Goal: Information Seeking & Learning: Learn about a topic

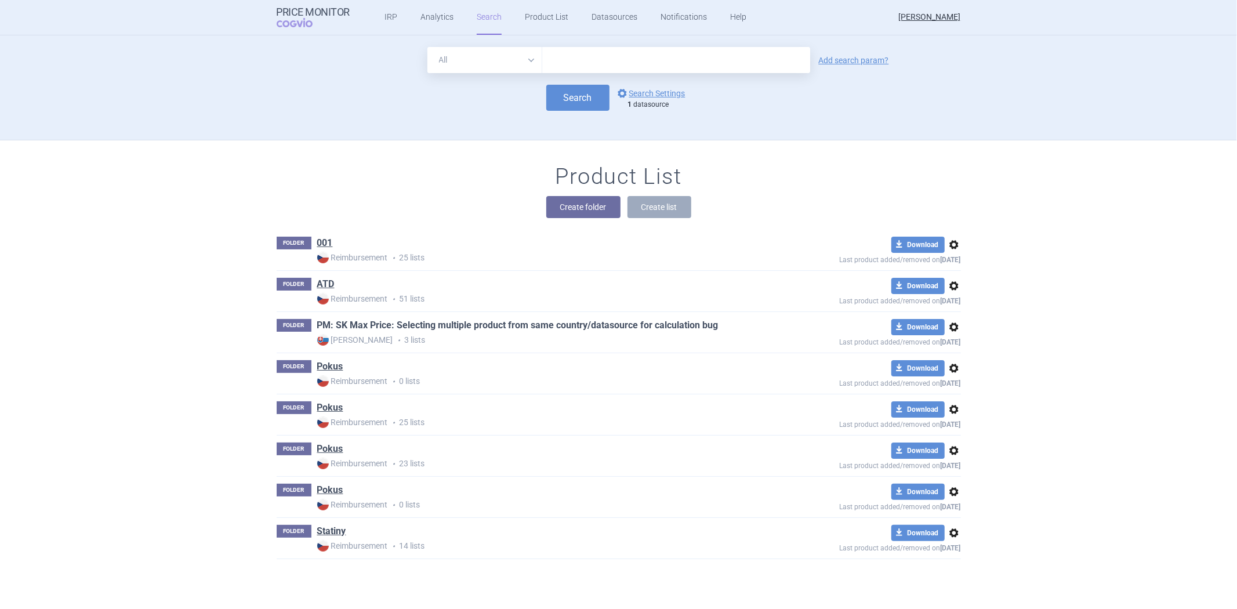
click at [412, 329] on link "PM: SK Max Price: Selecting multiple product from same country/datasource for c…" at bounding box center [517, 325] width 401 height 13
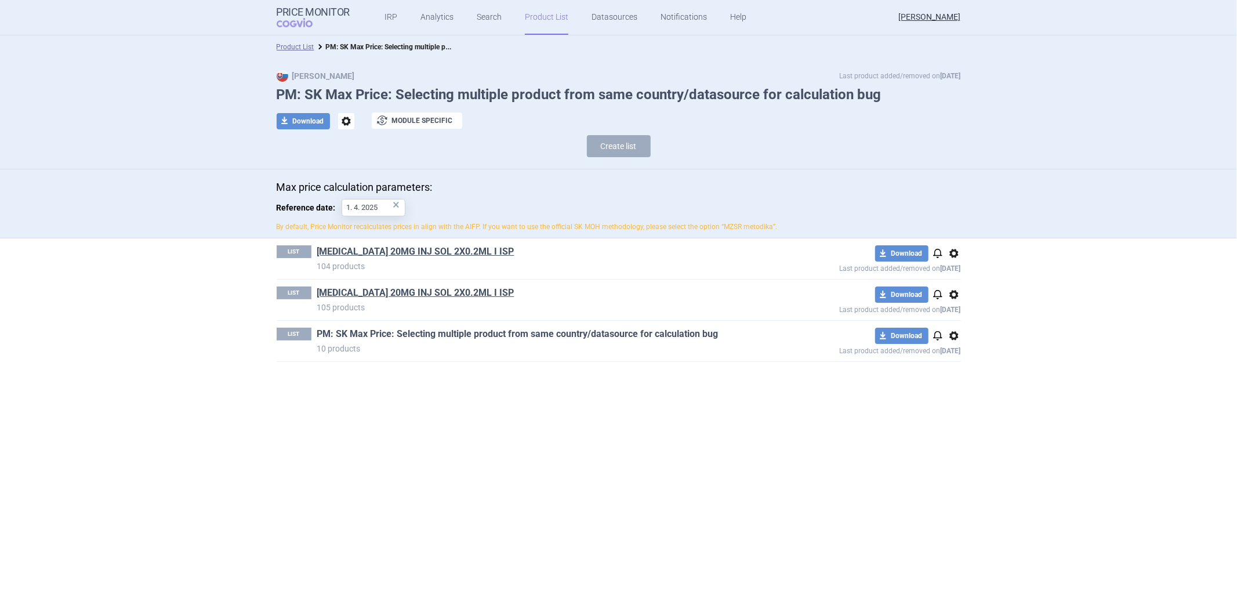
click at [407, 333] on link "PM: SK Max Price: Selecting multiple product from same country/datasource for c…" at bounding box center [517, 334] width 401 height 13
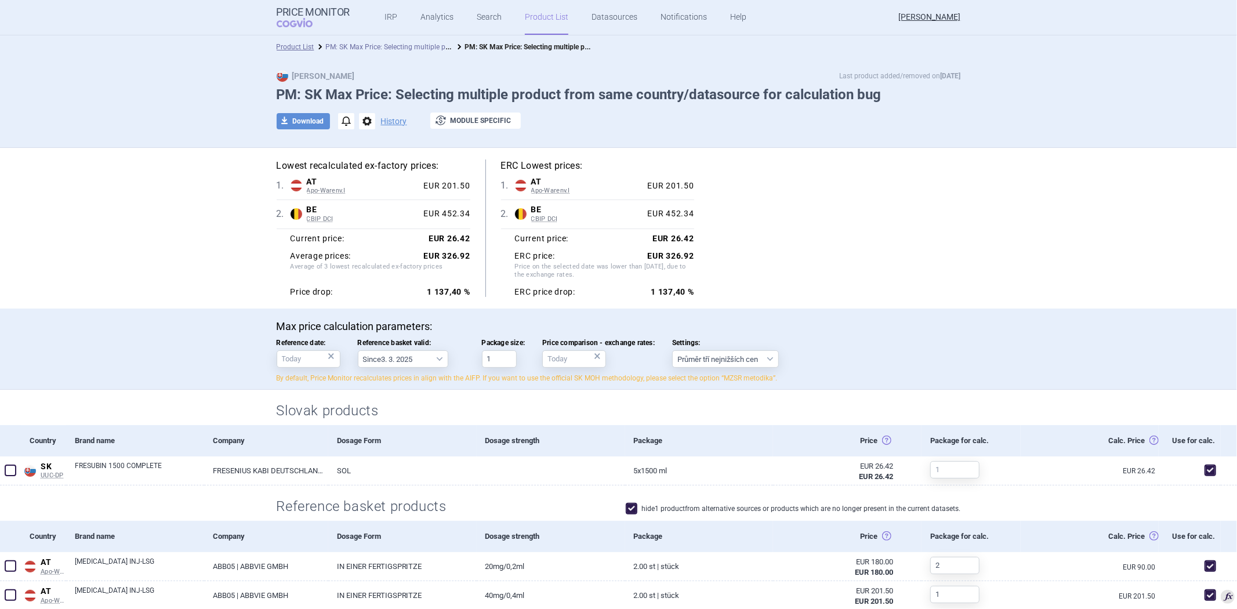
click at [397, 47] on link "PM: SK Max Price: Selecting multiple product from same country/datasource for c…" at bounding box center [476, 46] width 301 height 11
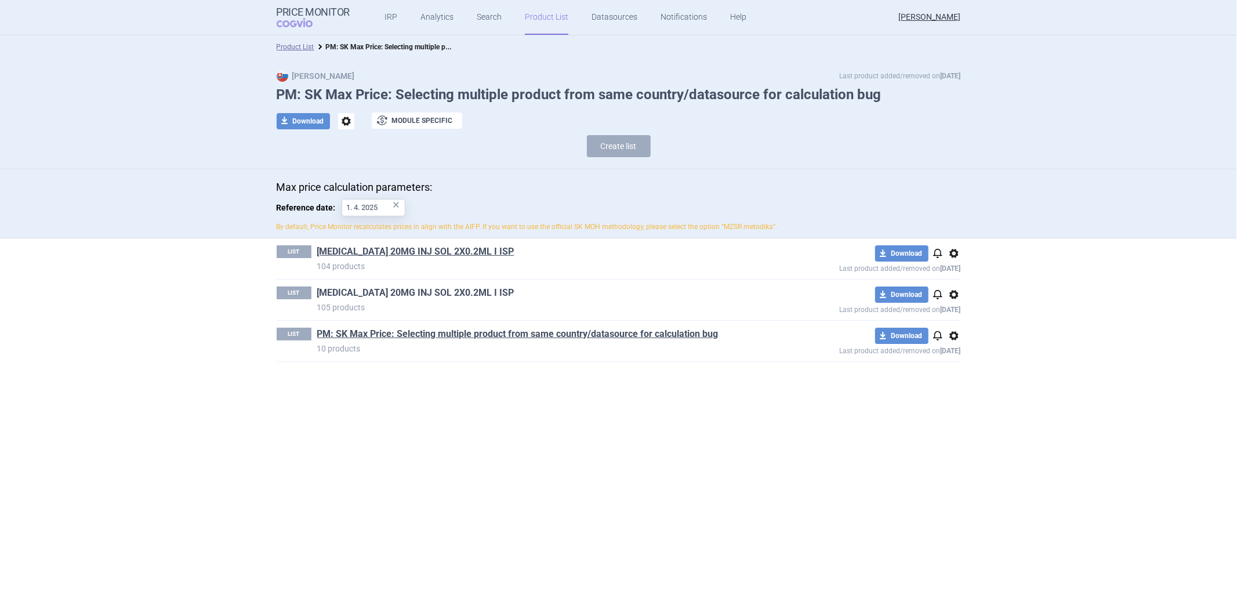
click at [437, 292] on link "[MEDICAL_DATA] 20MG INJ SOL 2X0.2ML I ISP" at bounding box center [415, 293] width 197 height 13
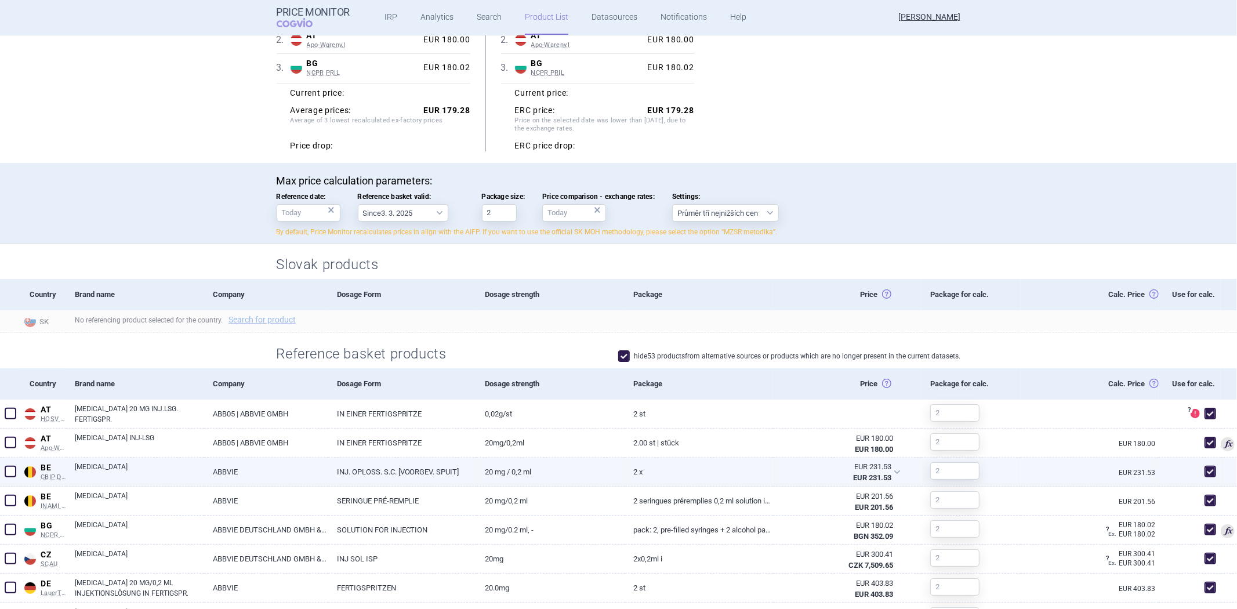
scroll to position [129, 0]
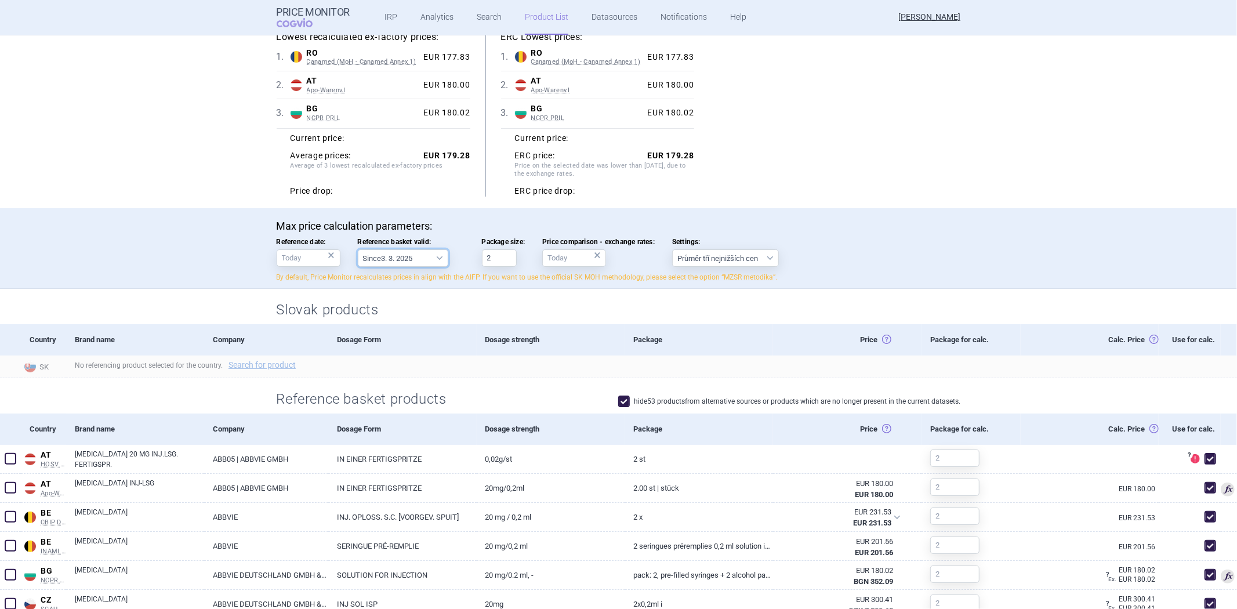
click at [405, 265] on select "Since 3. 3. 2025 Since 1. 7. 2023 Since 7. 4. 2023 Since 1. 12. 2022 Since 1. 9…" at bounding box center [403, 257] width 90 height 17
click at [339, 262] on div "Max price calculation parameters: Reference date: × Reference basket valid: Sin…" at bounding box center [619, 251] width 684 height 63
click at [379, 256] on select "Since 3. 3. 2025 Since 1. 7. 2023 Since 7. 4. 2023 Since 1. 12. 2022 Since 1. 9…" at bounding box center [403, 257] width 90 height 17
click at [456, 240] on span "Reference basket valid:" at bounding box center [411, 242] width 107 height 8
click at [448, 249] on select "Since 3. 3. 2025 Since 1. 7. 2023 Since 7. 4. 2023 Since 1. 12. 2022 Since 1. 9…" at bounding box center [403, 257] width 90 height 17
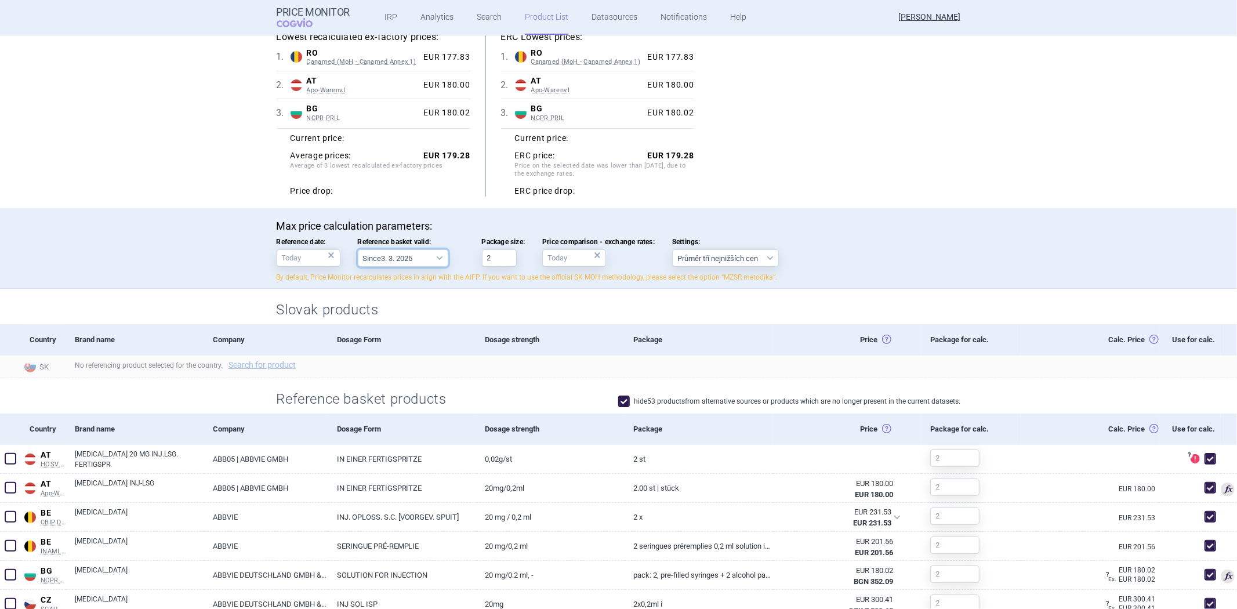
click at [374, 260] on select "Since 3. 3. 2025 Since 1. 7. 2023 Since 7. 4. 2023 Since 1. 12. 2022 Since 1. 9…" at bounding box center [403, 257] width 90 height 17
click at [358, 249] on select "Since 3. 3. 2025 Since 1. 7. 2023 Since 7. 4. 2023 Since 1. 12. 2022 Since 1. 9…" at bounding box center [403, 257] width 90 height 17
click at [397, 262] on select "Since 3. 3. 2025 Since 1. 7. 2023 Since 7. 4. 2023 Since 1. 12. 2022 Since 1. 9…" at bounding box center [403, 257] width 90 height 17
click at [358, 249] on select "Since 3. 3. 2025 Since 1. 7. 2023 Since 7. 4. 2023 Since 1. 12. 2022 Since 1. 9…" at bounding box center [403, 257] width 90 height 17
click at [408, 253] on select "Since 3. 3. 2025 Since 1. 7. 2023 Since 7. 4. 2023 Since 1. 12. 2022 Since 1. 9…" at bounding box center [403, 257] width 90 height 17
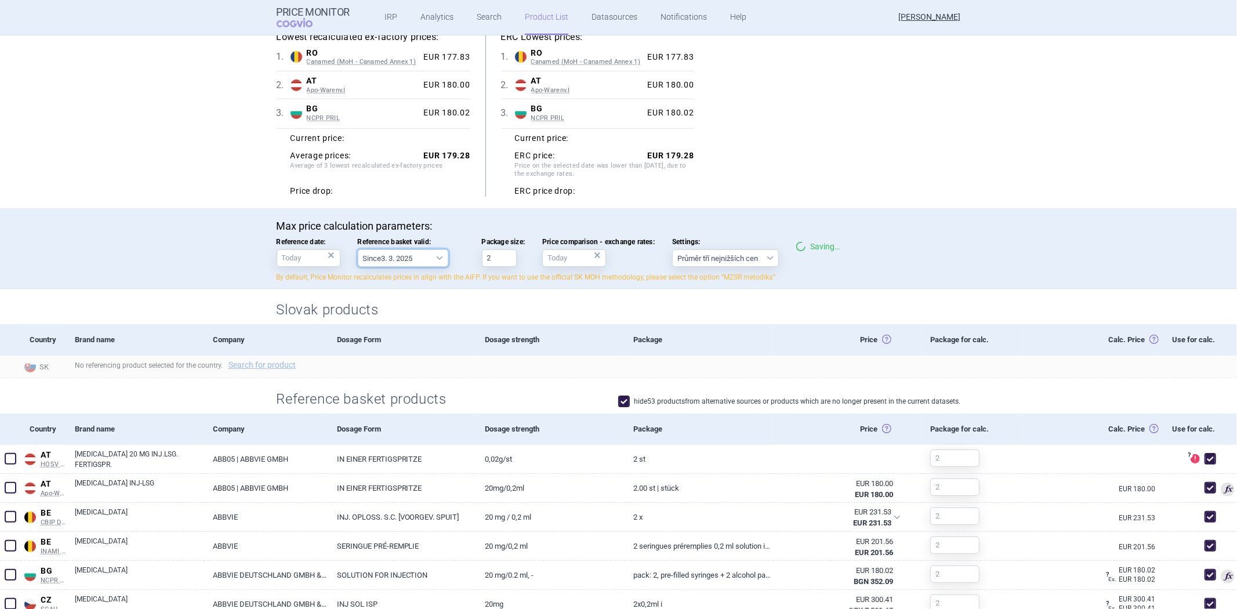
click at [358, 249] on select "Since 3. 3. 2025 Since 1. 7. 2023 Since 7. 4. 2023 Since 1. 12. 2022 Since 1. 9…" at bounding box center [403, 257] width 90 height 17
click at [411, 255] on select "Since 3. 3. 2025 Since 1. 7. 2023 Since 7. 4. 2023 Since 1. 12. 2022 Since 1. 9…" at bounding box center [403, 257] width 90 height 17
click at [358, 249] on select "Since 3. 3. 2025 Since 1. 7. 2023 Since 7. 4. 2023 Since 1. 12. 2022 Since 1. 9…" at bounding box center [403, 257] width 90 height 17
click at [415, 256] on select "Since 3. 3. 2025 Since 1. 7. 2023 Since 7. 4. 2023 Since 1. 12. 2022 Since 1. 9…" at bounding box center [403, 257] width 90 height 17
click at [358, 249] on select "Since 3. 3. 2025 Since 1. 7. 2023 Since 7. 4. 2023 Since 1. 12. 2022 Since 1. 9…" at bounding box center [403, 257] width 90 height 17
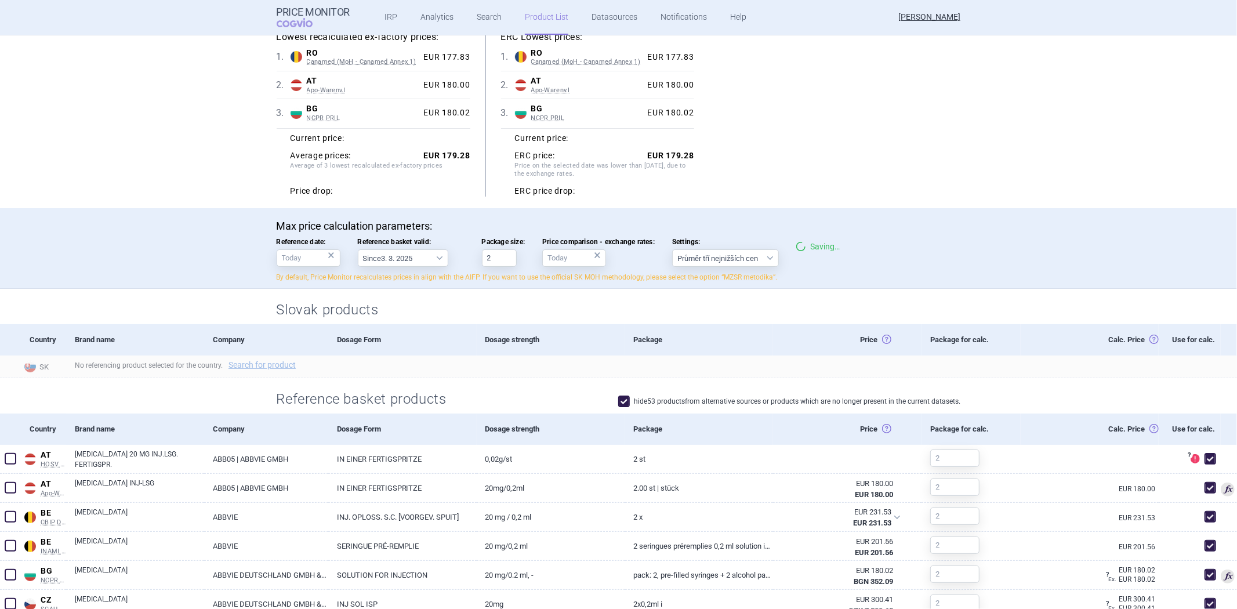
drag, startPoint x: 409, startPoint y: 248, endPoint x: 386, endPoint y: 266, distance: 28.5
click at [409, 248] on label "Reference basket valid: Since 3. 3. 2025 Since 1. 7. 2023 Since 7. 4. 2023 Sinc…" at bounding box center [411, 252] width 107 height 29
click at [409, 249] on select "Since 3. 3. 2025 Since 1. 7. 2023 Since 7. 4. 2023 Since 1. 12. 2022 Since 1. 9…" at bounding box center [403, 257] width 90 height 17
drag, startPoint x: 397, startPoint y: 251, endPoint x: 392, endPoint y: 255, distance: 6.6
click at [397, 251] on select "Since 3. 3. 2025 Since 1. 7. 2023 Since 7. 4. 2023 Since 1. 12. 2022 Since 1. 9…" at bounding box center [403, 257] width 90 height 17
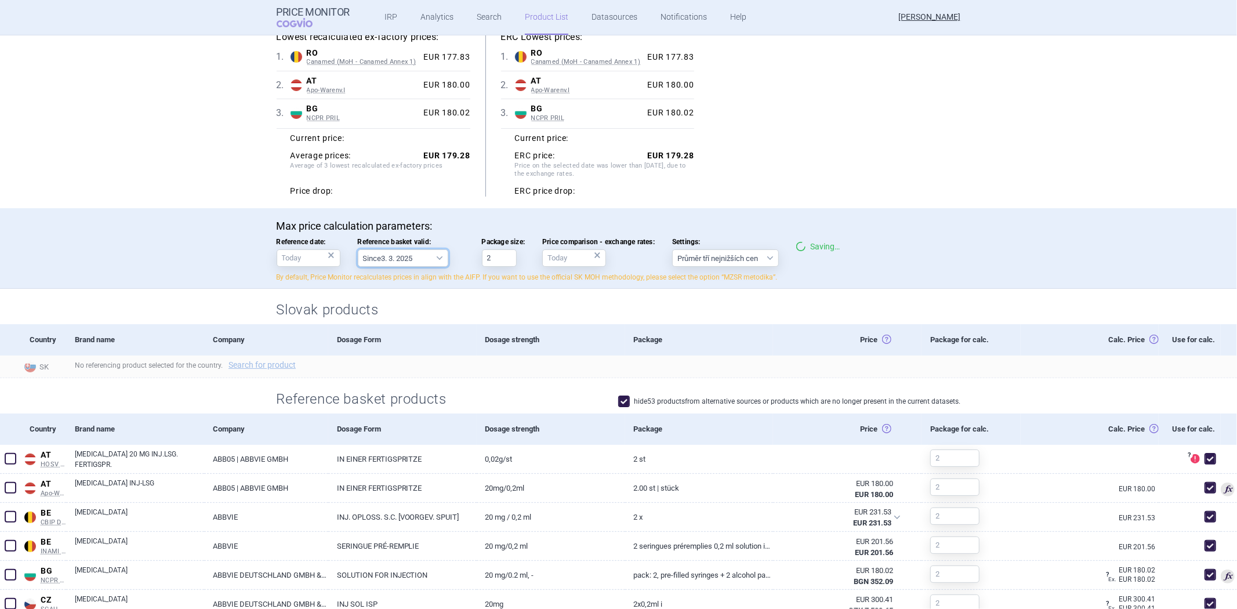
click at [386, 267] on select "Since 3. 3. 2025 Since 1. 7. 2023 Since 7. 4. 2023 Since 1. 12. 2022 Since 1. 9…" at bounding box center [403, 257] width 90 height 17
click at [395, 257] on select "Since 3. 3. 2025 Since 1. 7. 2023 Since 7. 4. 2023 Since 1. 12. 2022 Since 1. 9…" at bounding box center [403, 257] width 90 height 17
select select "[DATE]"
click at [358, 249] on select "Since 3. 3. 2025 Since 1. 7. 2023 Since 7. 4. 2023 Since 1. 12. 2022 Since 1. 9…" at bounding box center [403, 257] width 90 height 17
click at [419, 233] on div "Max price calculation parameters: Reference date: × Reference basket valid: Sin…" at bounding box center [619, 251] width 684 height 63
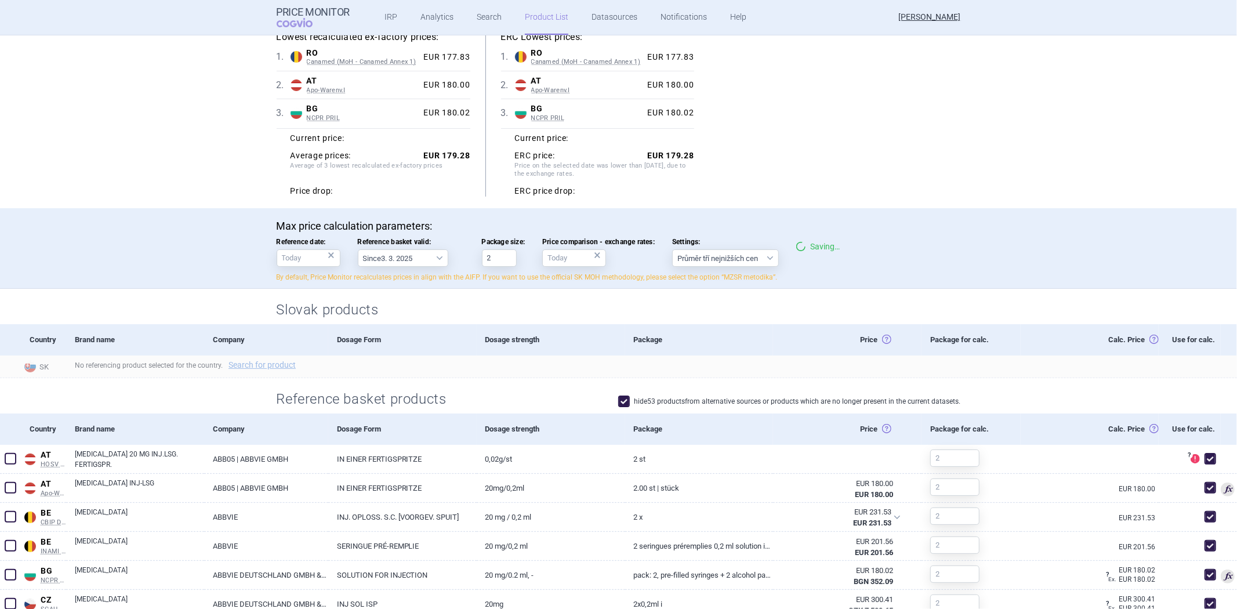
click at [426, 229] on p "Max price calculation parameters:" at bounding box center [619, 226] width 684 height 13
drag, startPoint x: 427, startPoint y: 237, endPoint x: 346, endPoint y: 241, distance: 81.3
click at [346, 241] on div "Max price calculation parameters: Reference date: × Reference basket valid: Sin…" at bounding box center [619, 251] width 684 height 63
copy span "Reference basket valid:"
drag, startPoint x: 270, startPoint y: 241, endPoint x: 320, endPoint y: 240, distance: 50.5
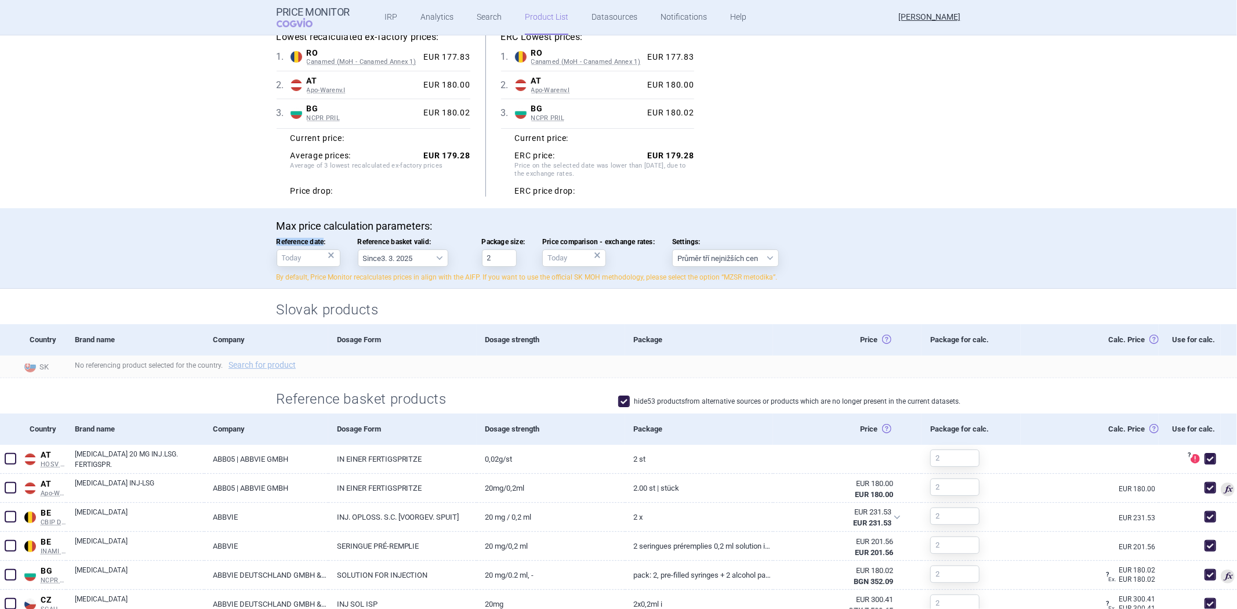
click at [320, 240] on div "Max price calculation parameters: Reference date: × Reference basket valid: Sin…" at bounding box center [618, 254] width 731 height 68
copy span "Reference date"
click at [394, 251] on select "Since 3. 3. 2025 Since 1. 7. 2023 Since 7. 4. 2023 Since 1. 12. 2022 Since 1. 9…" at bounding box center [403, 257] width 90 height 17
click at [405, 254] on select "Since 3. 3. 2025 Since 1. 7. 2023 Since 7. 4. 2023 Since 1. 12. 2022 Since 1. 9…" at bounding box center [403, 257] width 90 height 17
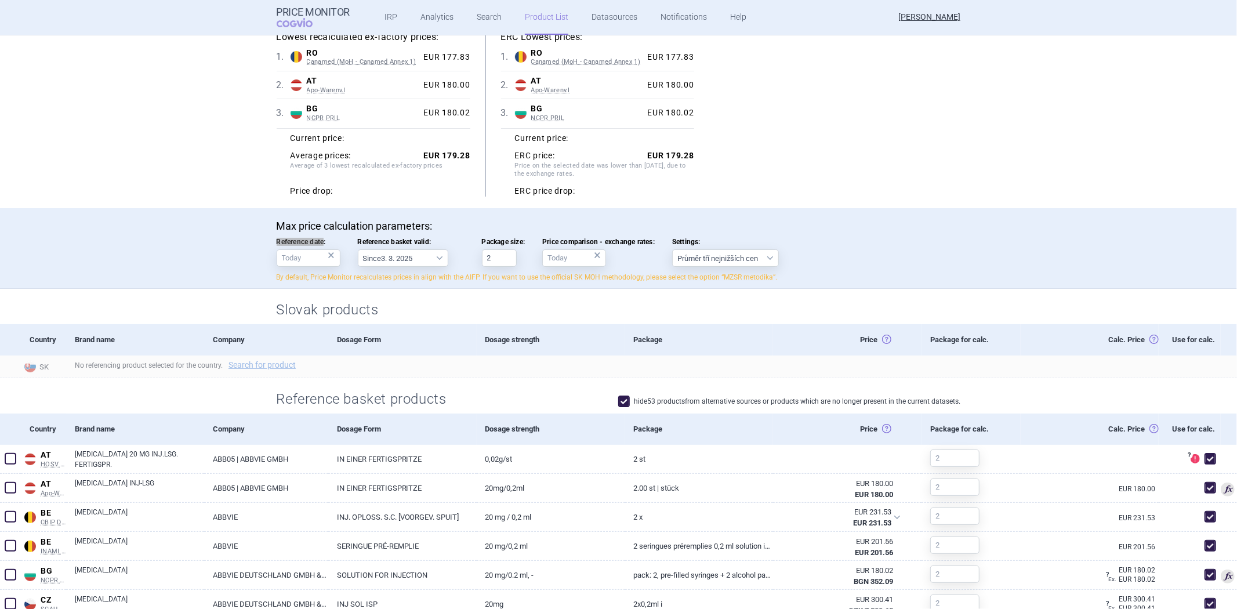
scroll to position [0, 0]
